Goal: Task Accomplishment & Management: Complete application form

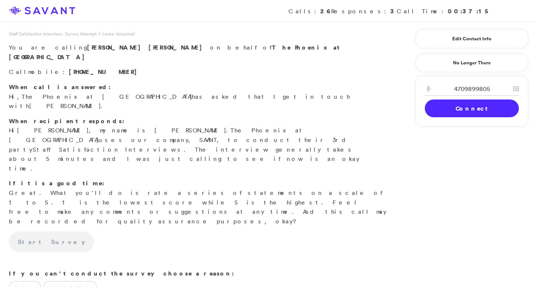
click at [459, 109] on link "Connect" at bounding box center [472, 109] width 94 height 18
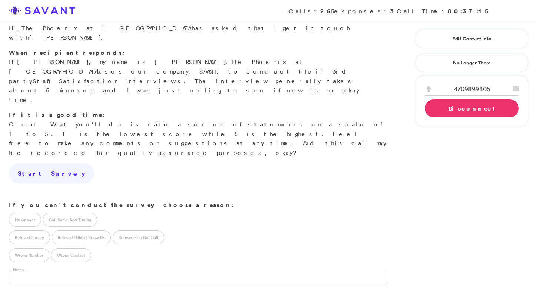
scroll to position [85, 0]
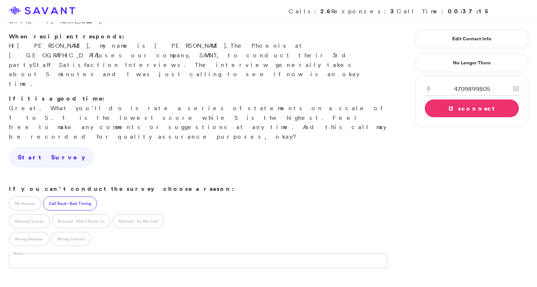
click at [79, 197] on label "Call Back - Bad Timing" at bounding box center [70, 204] width 54 height 14
click at [457, 111] on link "Disconnect" at bounding box center [472, 109] width 94 height 18
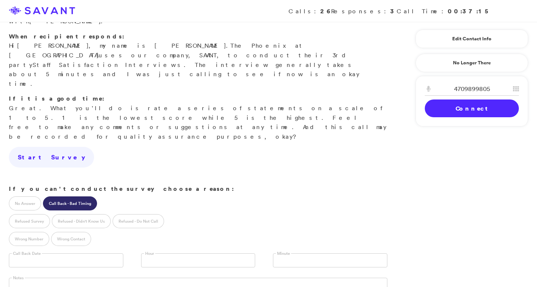
click at [61, 254] on input "text" at bounding box center [66, 261] width 114 height 14
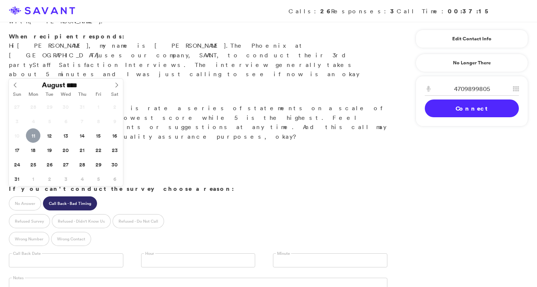
type input "**********"
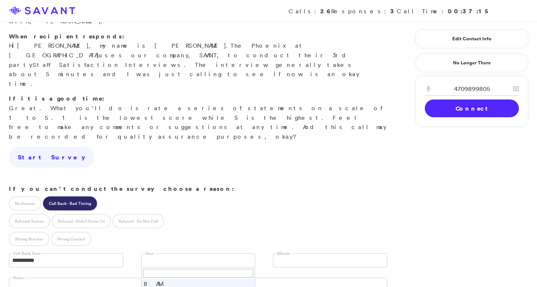
click at [159, 254] on link at bounding box center [198, 261] width 114 height 14
click at [158, 254] on span "11 AM" at bounding box center [193, 260] width 98 height 13
click at [293, 254] on link at bounding box center [330, 261] width 114 height 14
